Goal: Task Accomplishment & Management: Manage account settings

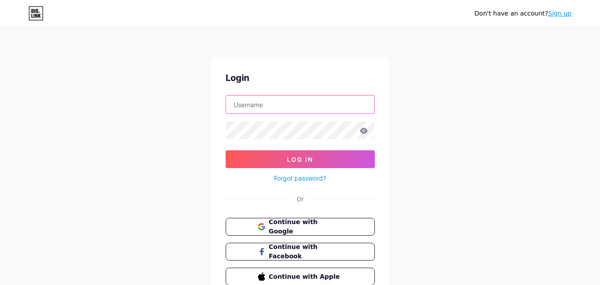
click at [268, 107] on input "text" at bounding box center [300, 105] width 148 height 18
type input "[EMAIL_ADDRESS][DOMAIN_NAME]"
click at [363, 131] on icon at bounding box center [364, 130] width 8 height 6
click at [363, 131] on icon at bounding box center [363, 131] width 8 height 6
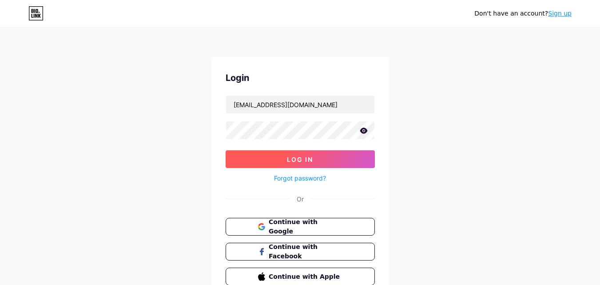
click at [297, 159] on span "Log In" at bounding box center [300, 159] width 26 height 8
click at [295, 165] on button "Log In" at bounding box center [300, 159] width 149 height 18
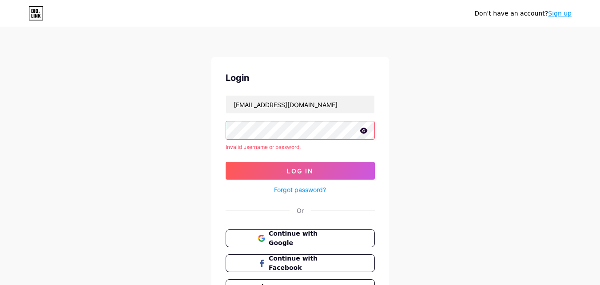
click at [364, 131] on icon at bounding box center [364, 130] width 8 height 6
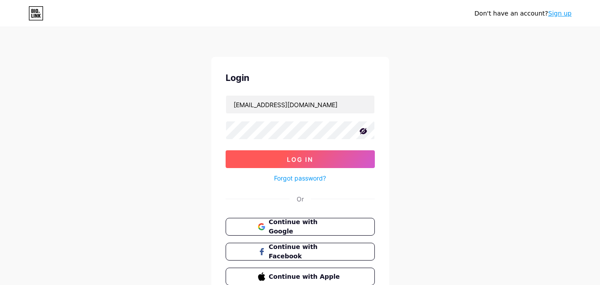
click at [291, 158] on span "Log In" at bounding box center [300, 159] width 26 height 8
